Goal: Task Accomplishment & Management: Manage account settings

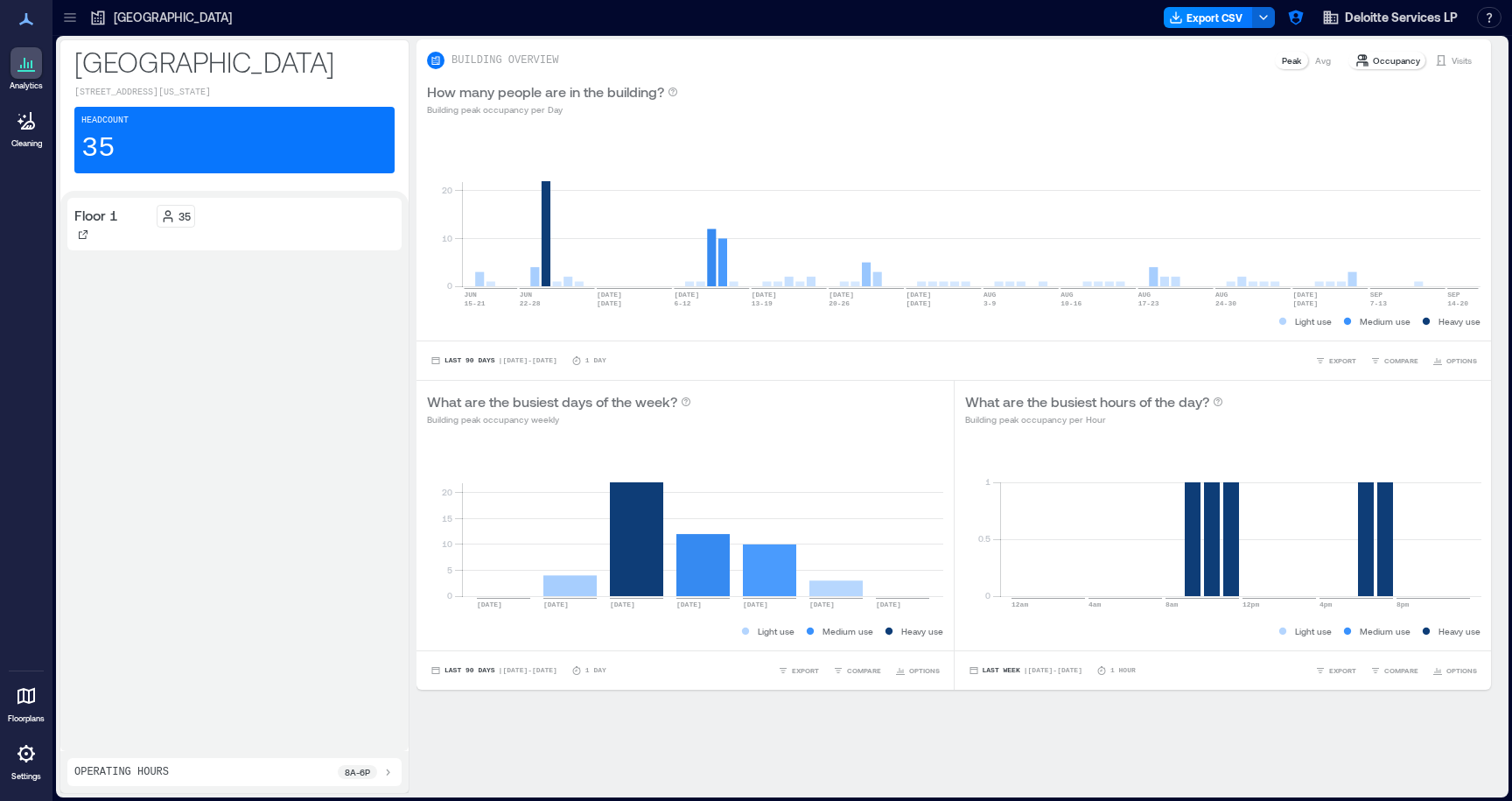
click at [65, 21] on icon at bounding box center [69, 17] width 18 height 18
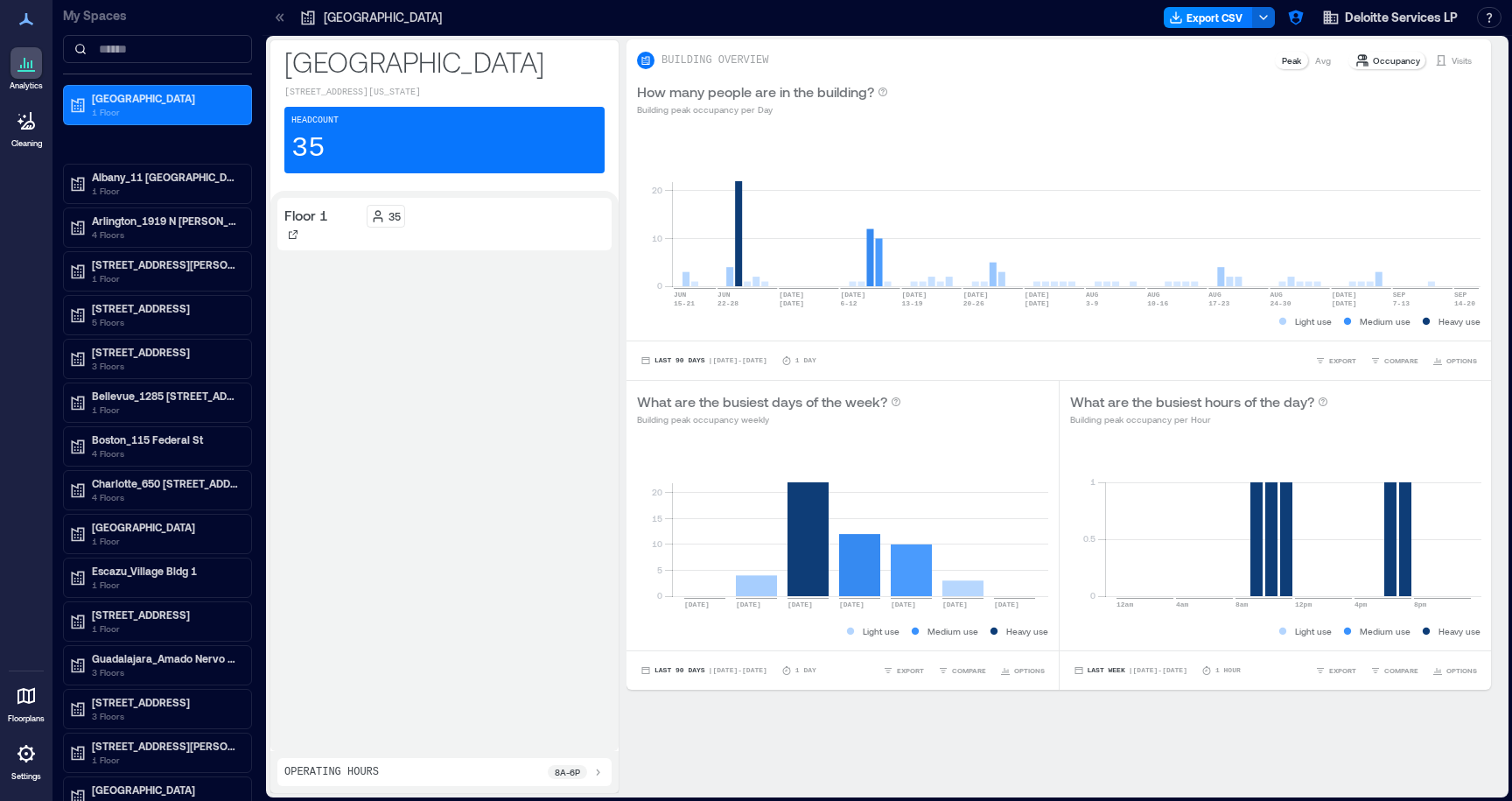
click at [29, 10] on icon at bounding box center [26, 19] width 21 height 21
click at [1359, 11] on span "Deloitte Services LP" at bounding box center [1401, 17] width 113 height 18
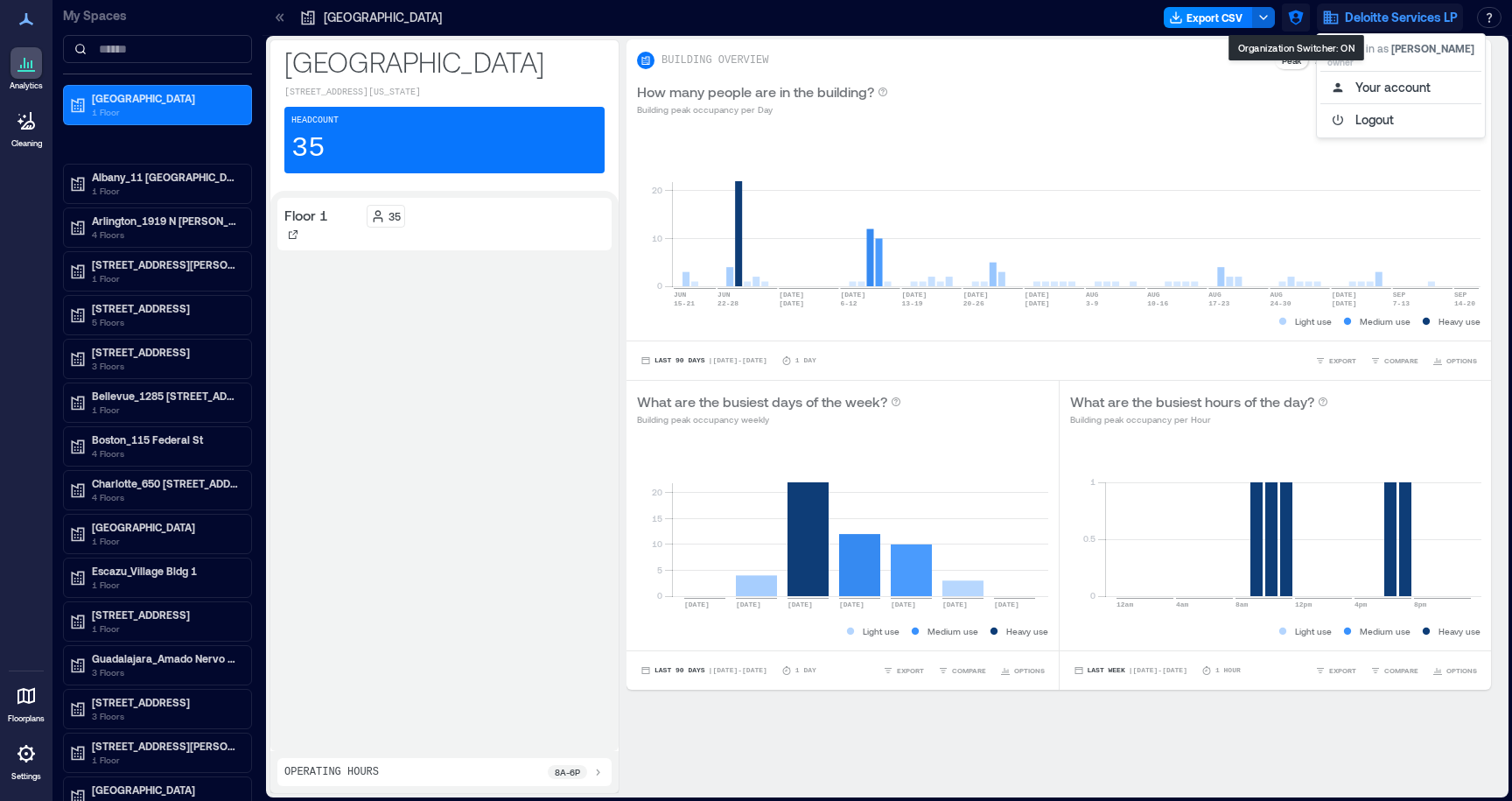
click at [1297, 14] on icon "button" at bounding box center [1295, 18] width 15 height 15
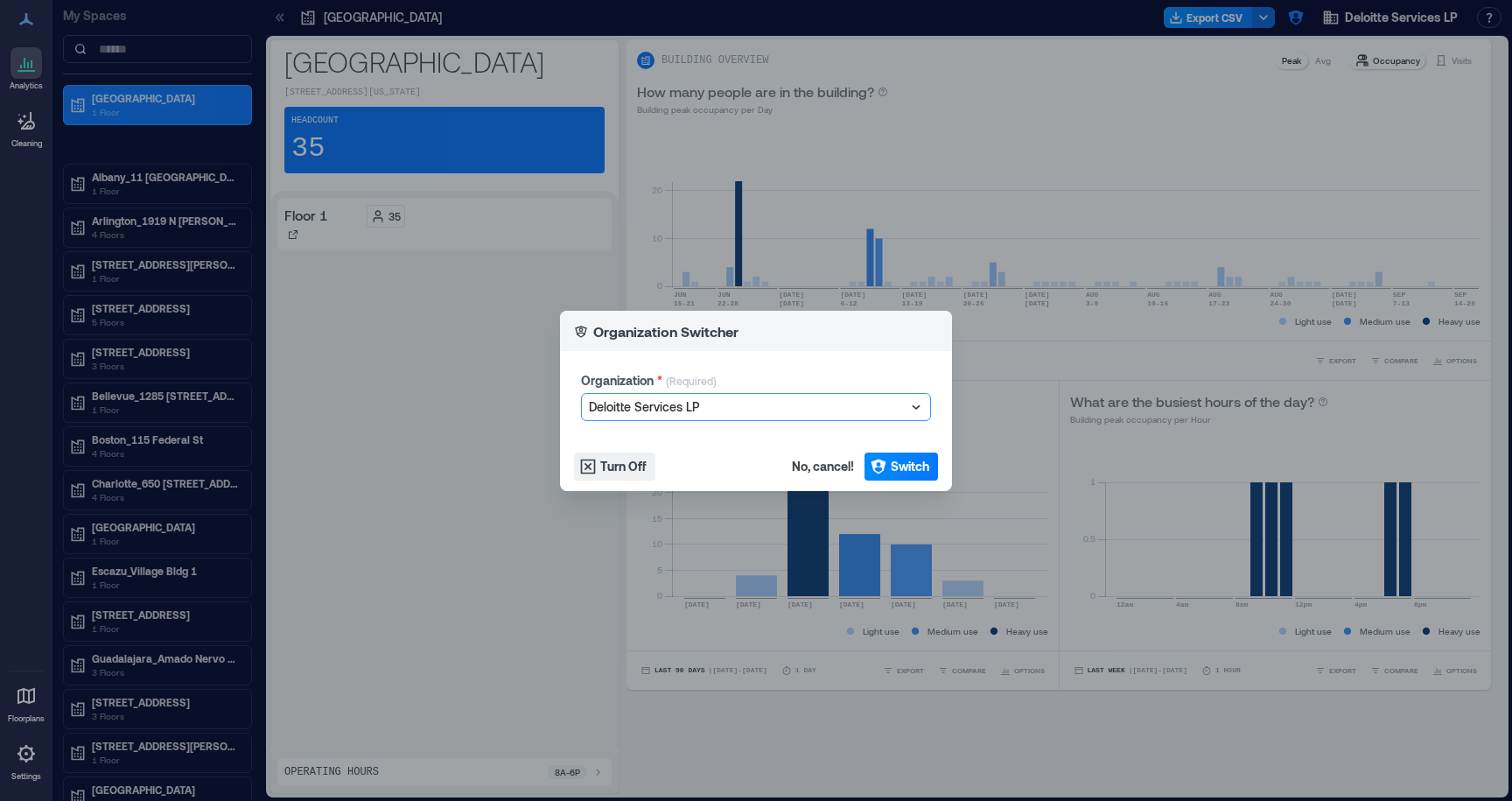
click at [813, 397] on div at bounding box center [747, 407] width 316 height 21
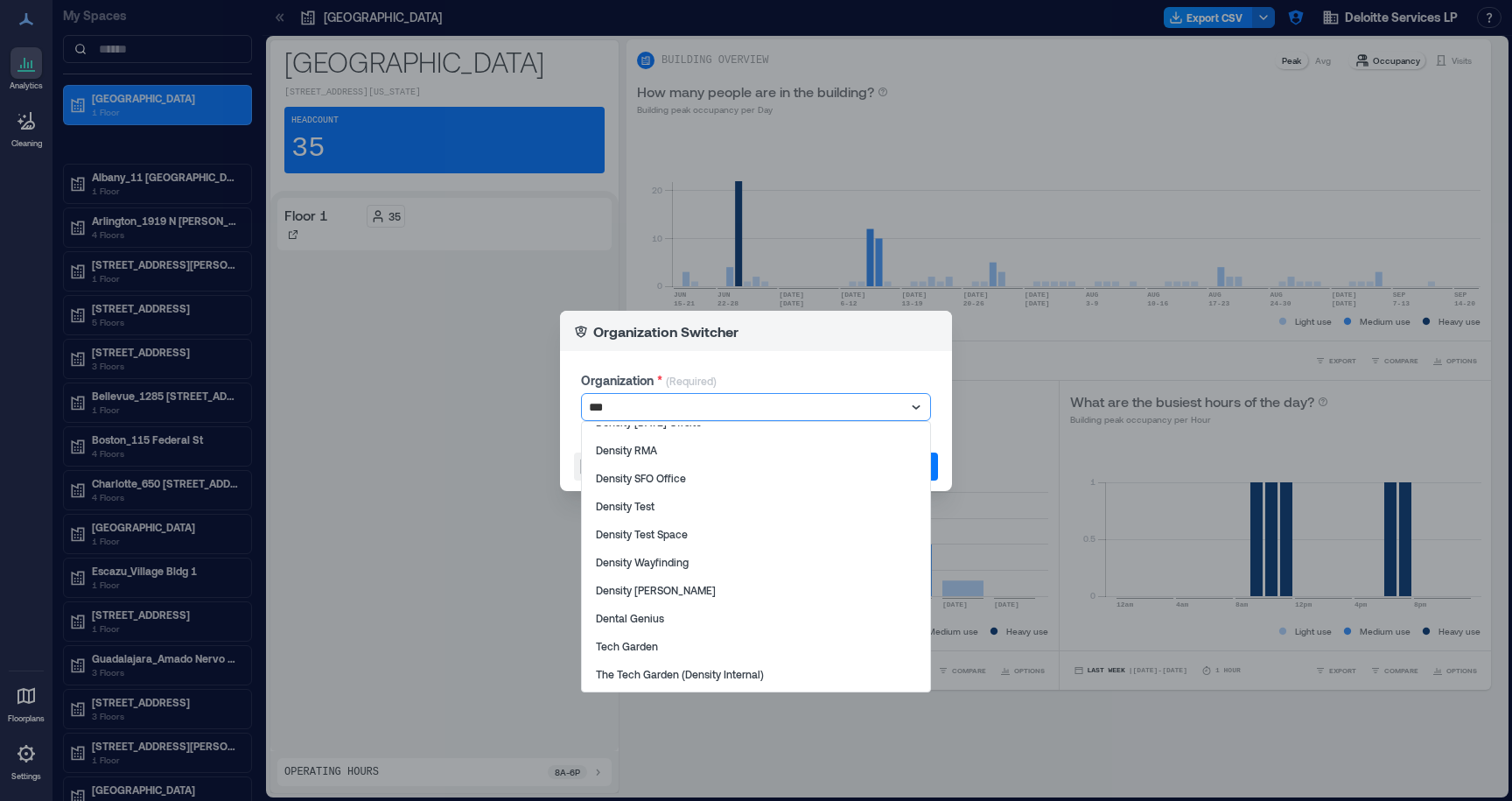
scroll to position [54, 0]
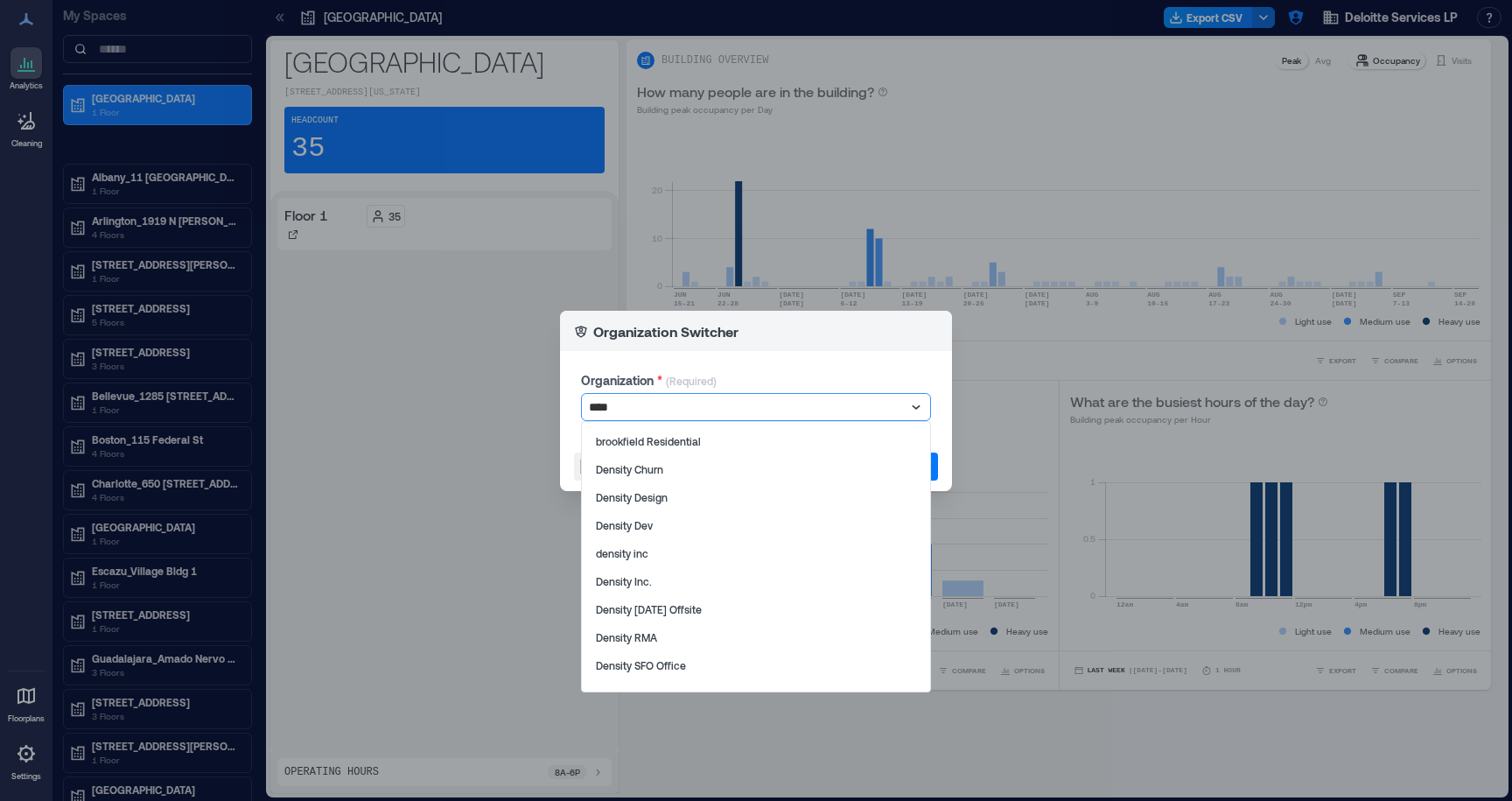
type input "*****"
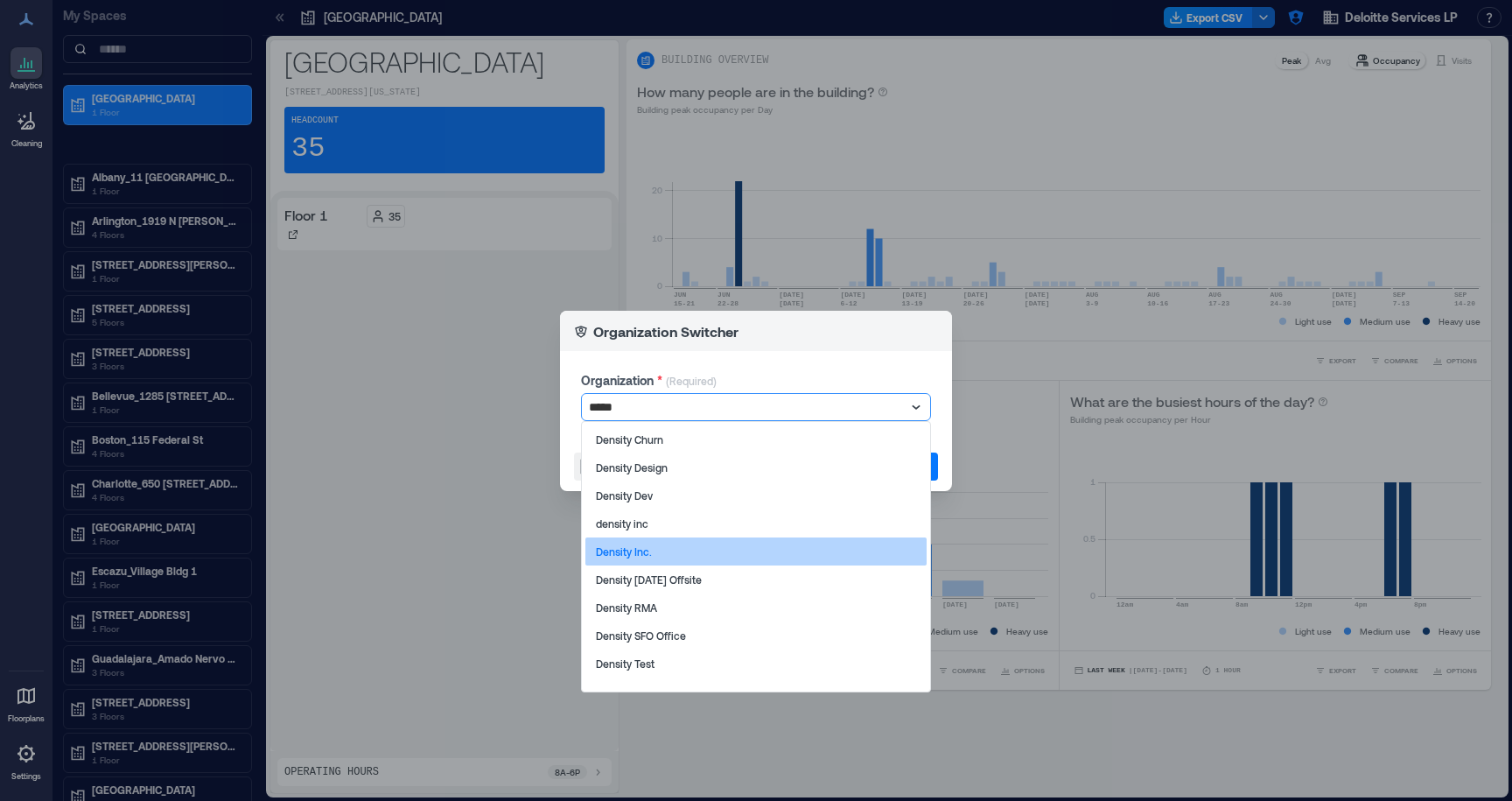
click at [675, 545] on div "Density Inc." at bounding box center [756, 551] width 342 height 28
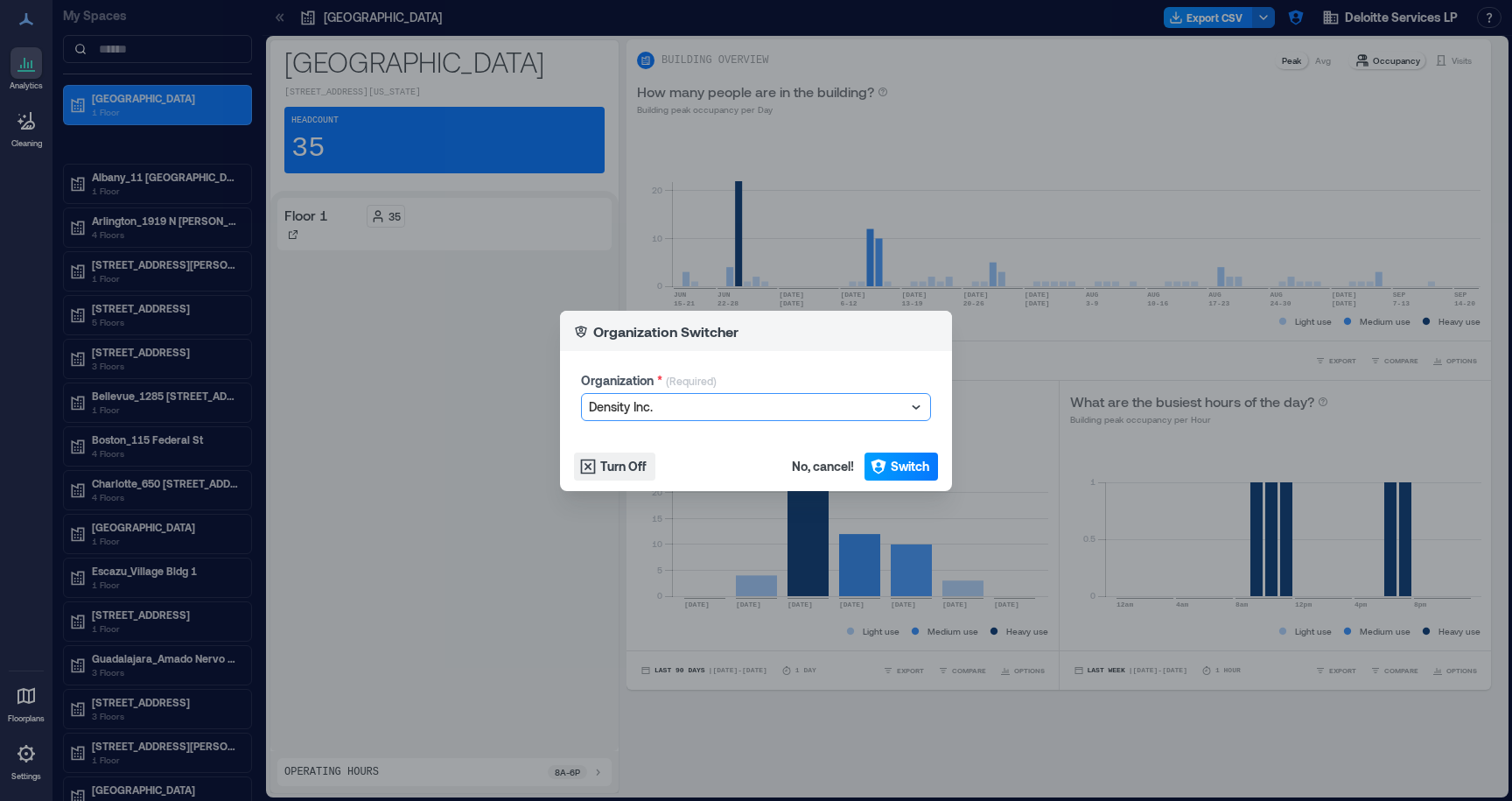
click at [900, 466] on span "Switch" at bounding box center [909, 466] width 38 height 18
